Goal: Transaction & Acquisition: Purchase product/service

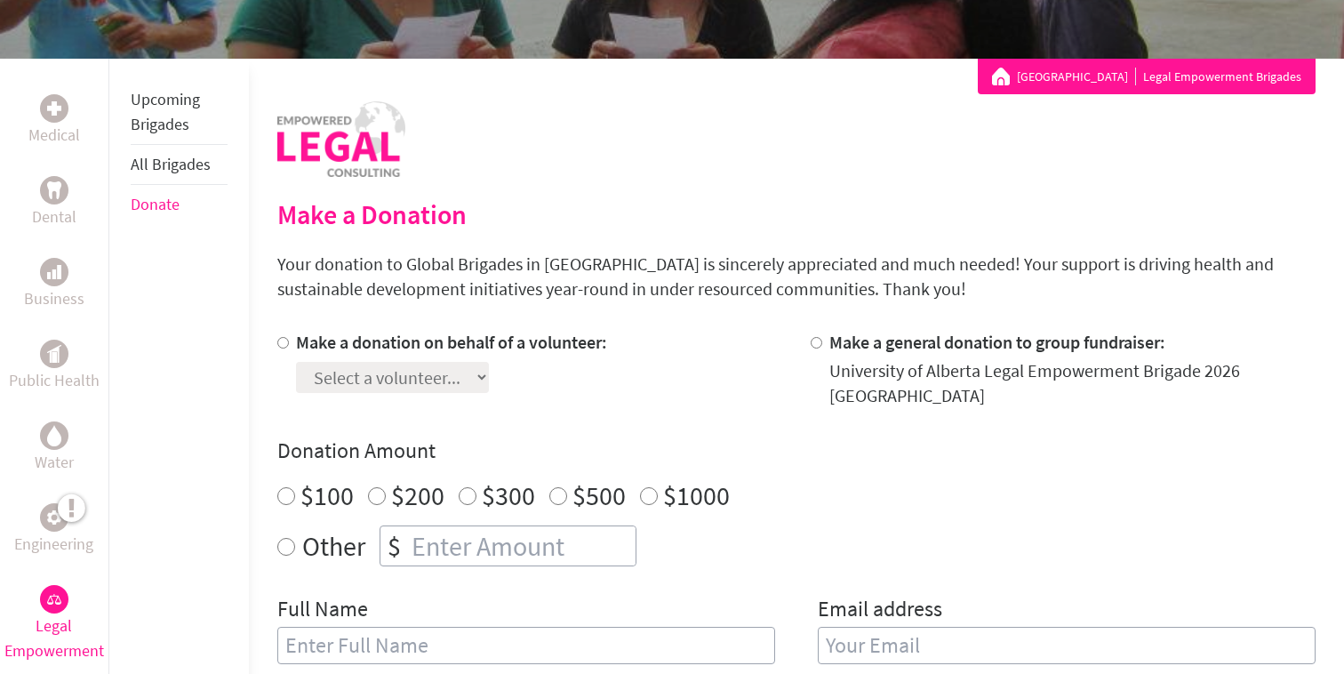
scroll to position [285, 0]
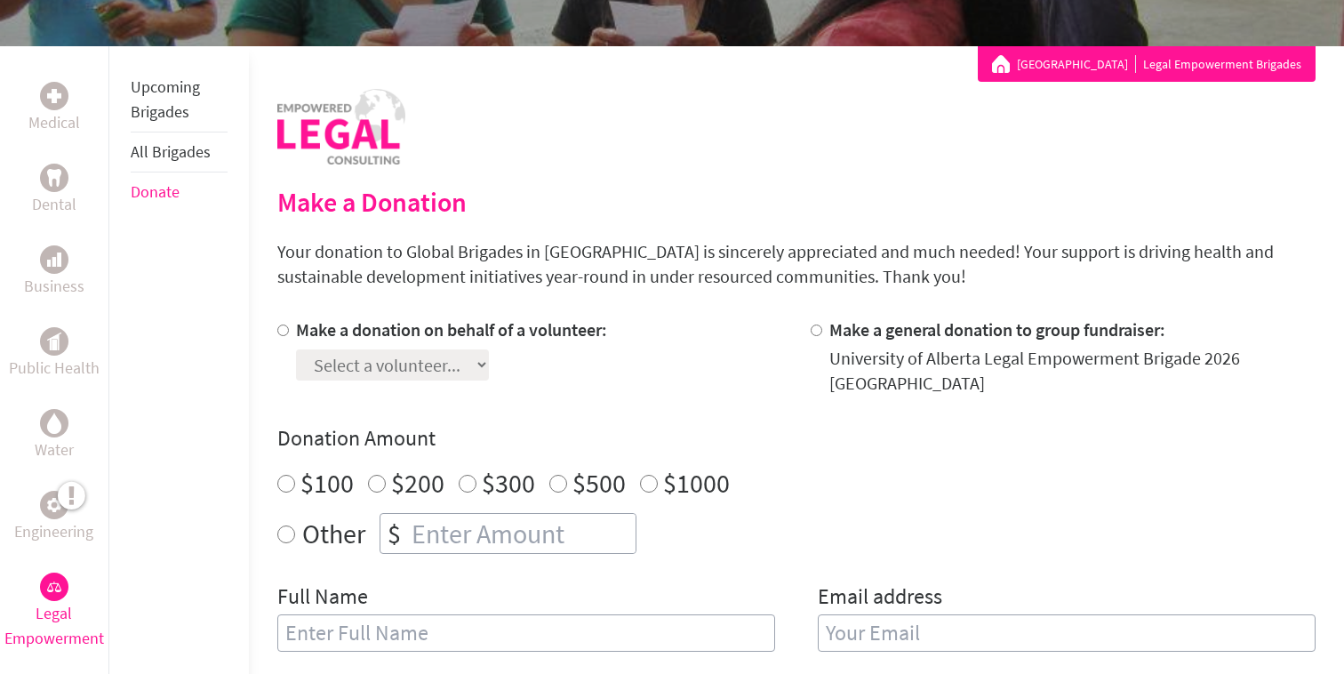
click at [285, 329] on input "Make a donation on behalf of a volunteer:" at bounding box center [283, 330] width 12 height 12
radio input "true"
click at [813, 327] on input "Make a general donation to group fundraiser:" at bounding box center [816, 330] width 12 height 12
radio input "true"
click at [772, 337] on div "Make a donation on behalf of a volunteer: Select a volunteer..." at bounding box center [529, 356] width 505 height 78
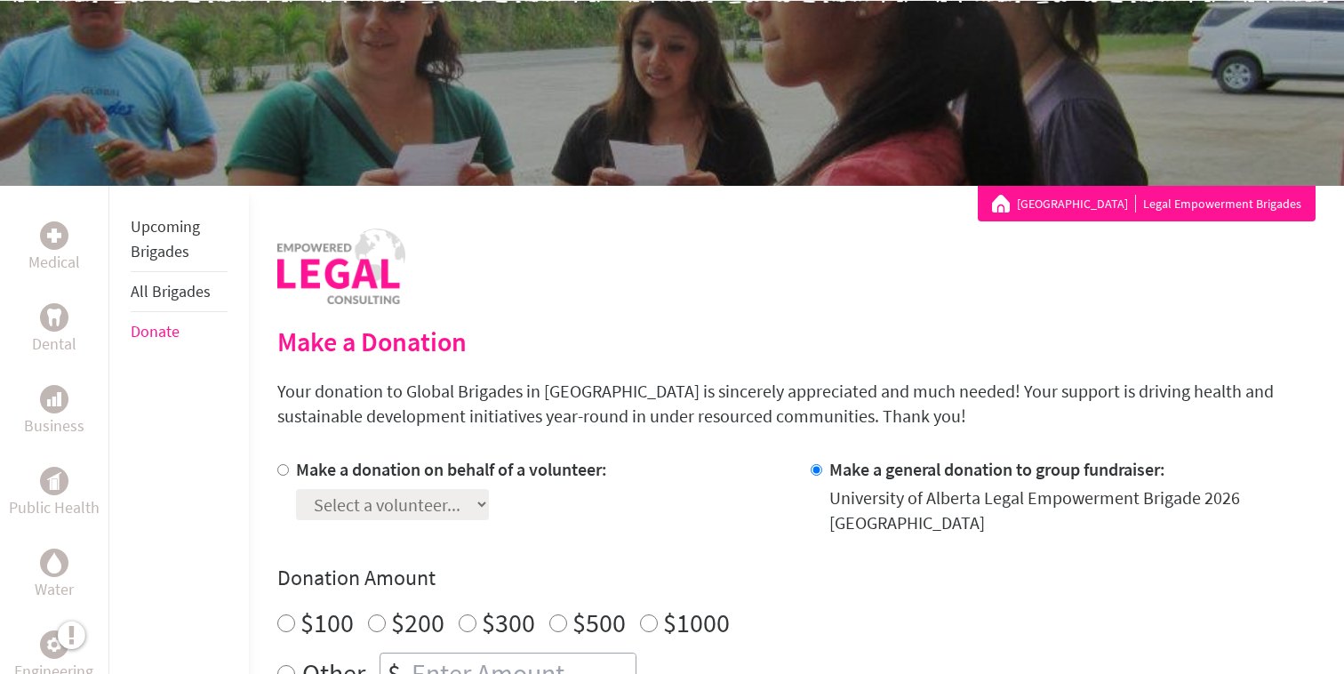
scroll to position [269, 0]
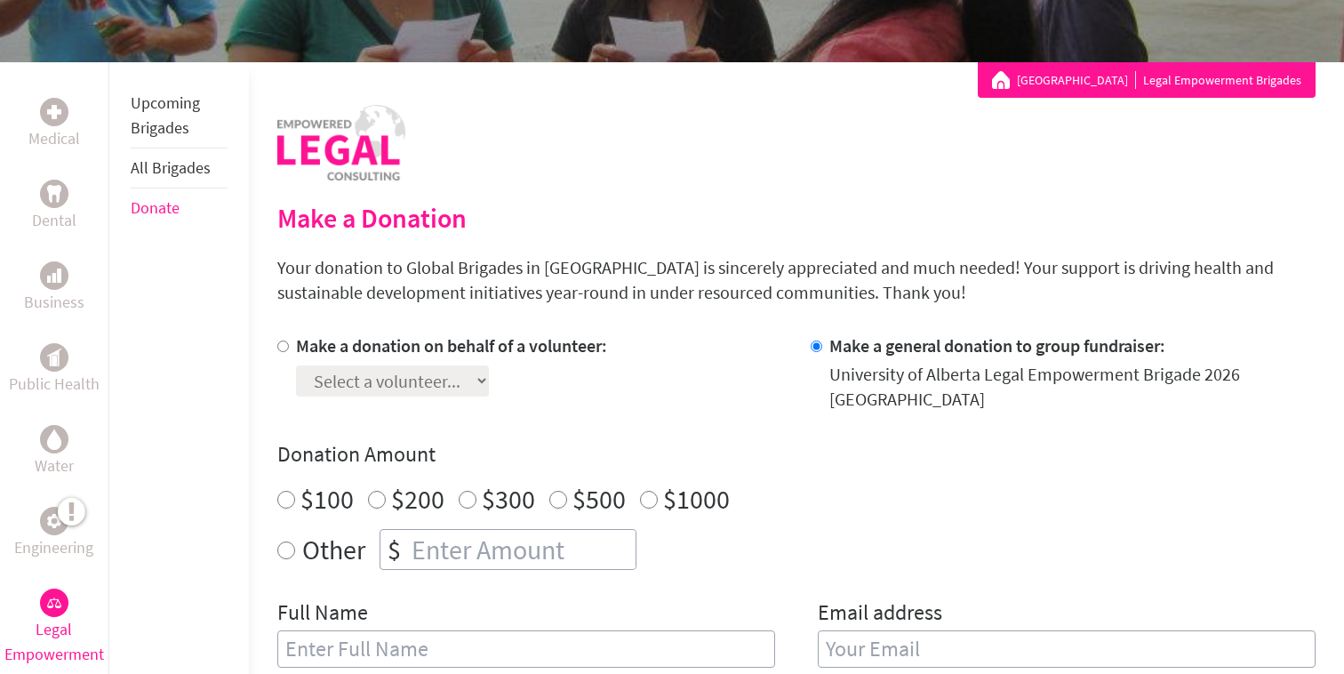
click at [288, 347] on div at bounding box center [286, 372] width 19 height 78
click at [282, 344] on input "Make a donation on behalf of a volunteer:" at bounding box center [283, 346] width 12 height 12
radio input "true"
click at [342, 401] on div "Make a donation on behalf of a volunteer: Select a volunteer... Make a general …" at bounding box center [796, 510] width 1038 height 355
click at [345, 385] on select "Select a volunteer..." at bounding box center [392, 380] width 193 height 31
